Goal: Task Accomplishment & Management: Manage account settings

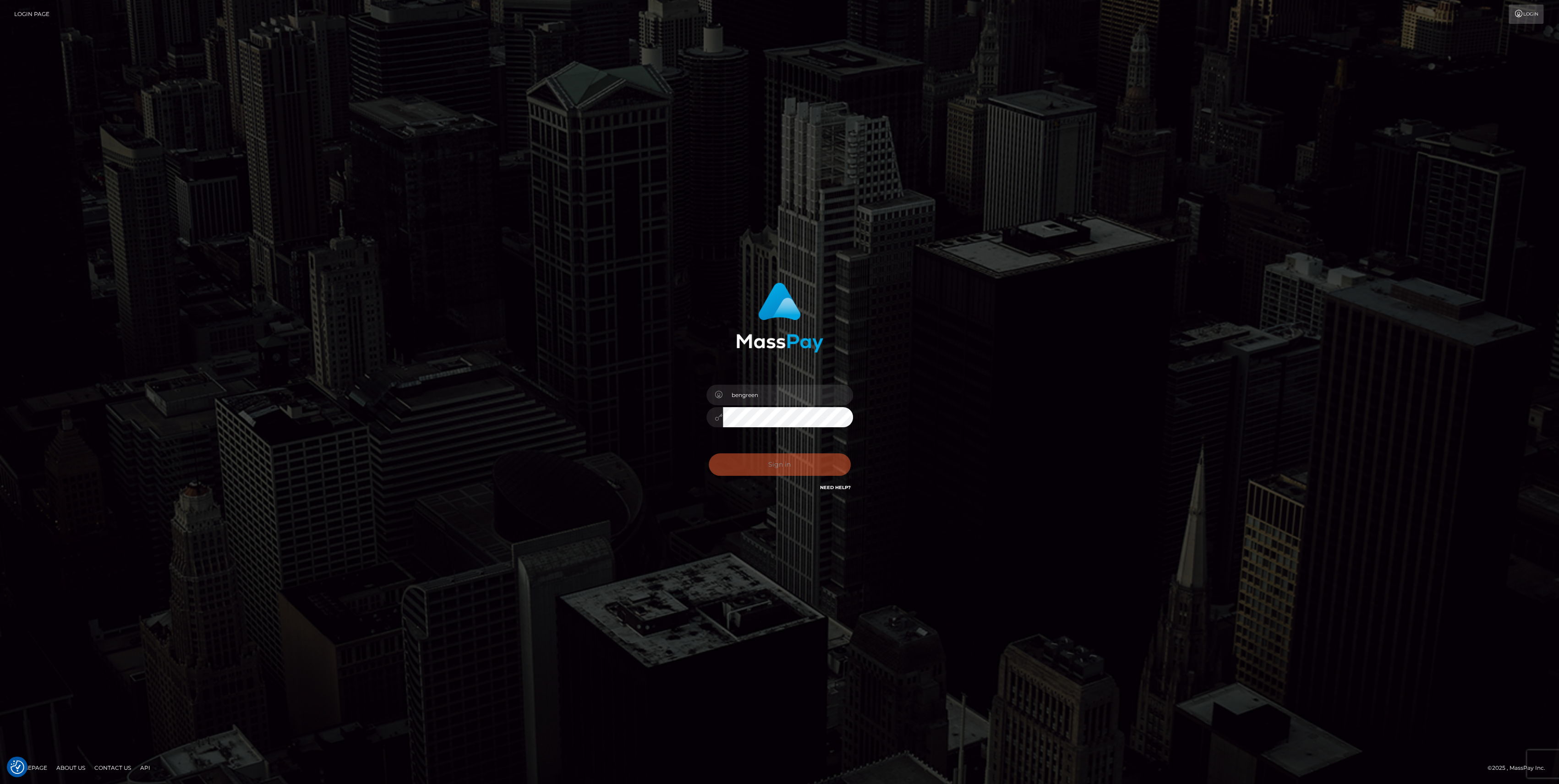
click at [776, 458] on button "Sign in" at bounding box center [780, 464] width 142 height 22
type input "bengreen"
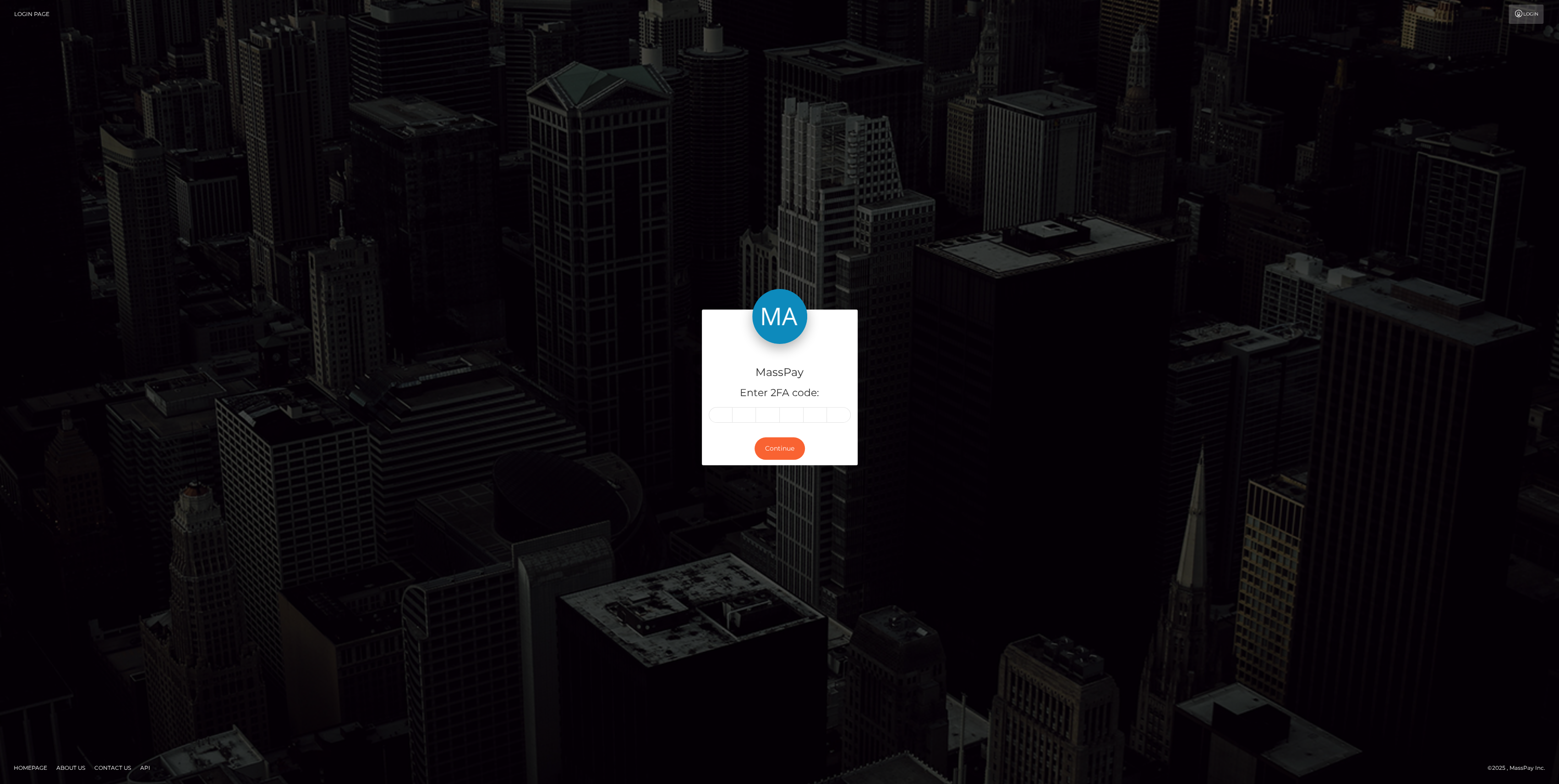
drag, startPoint x: 0, startPoint y: 0, endPoint x: 801, endPoint y: 461, distance: 924.2
click at [801, 461] on div "Continue" at bounding box center [780, 448] width 156 height 33
paste input "4"
type input "4"
type input "3"
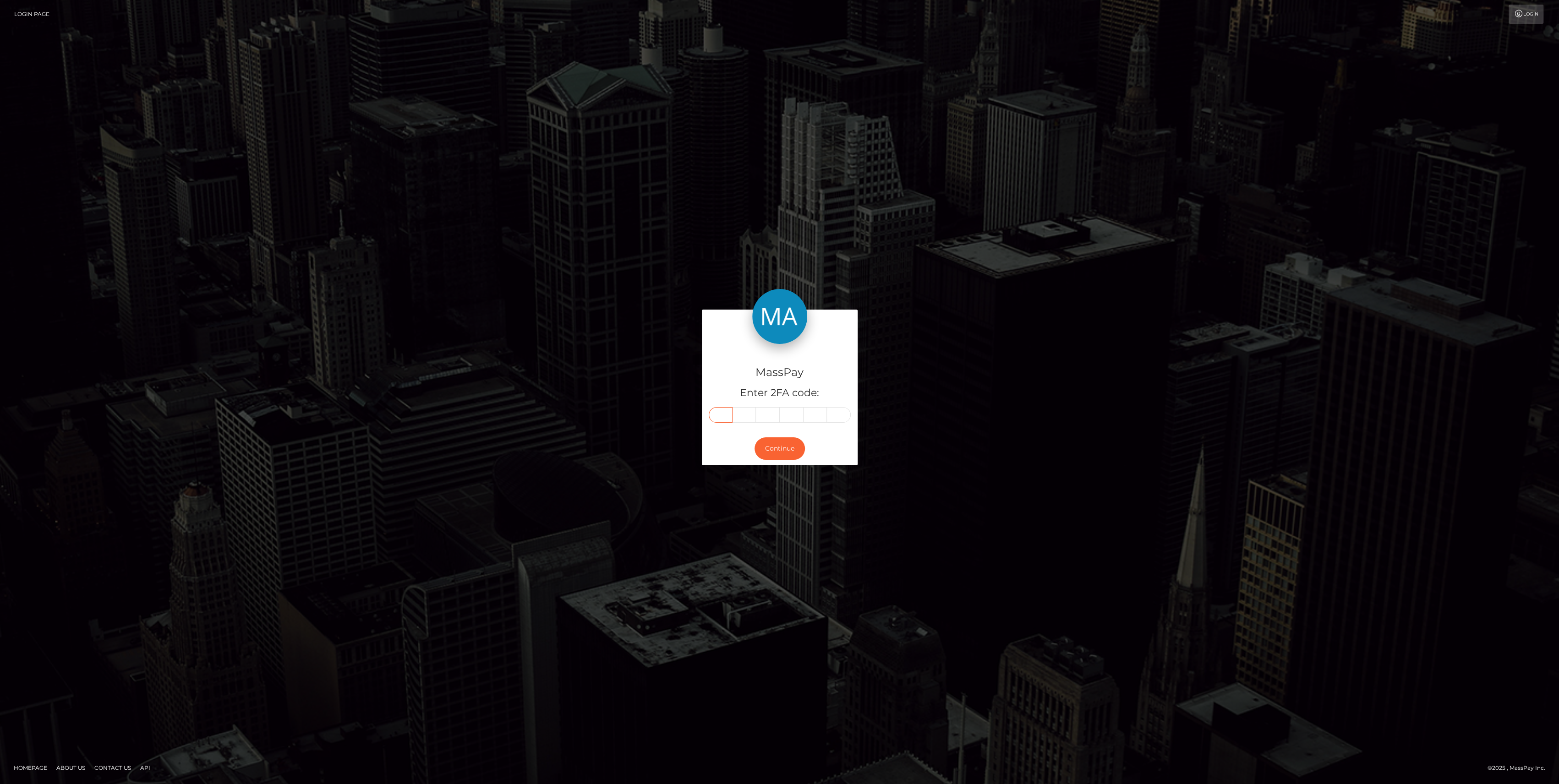
type input "3"
type input "4"
type input "2"
